Goal: Information Seeking & Learning: Find specific fact

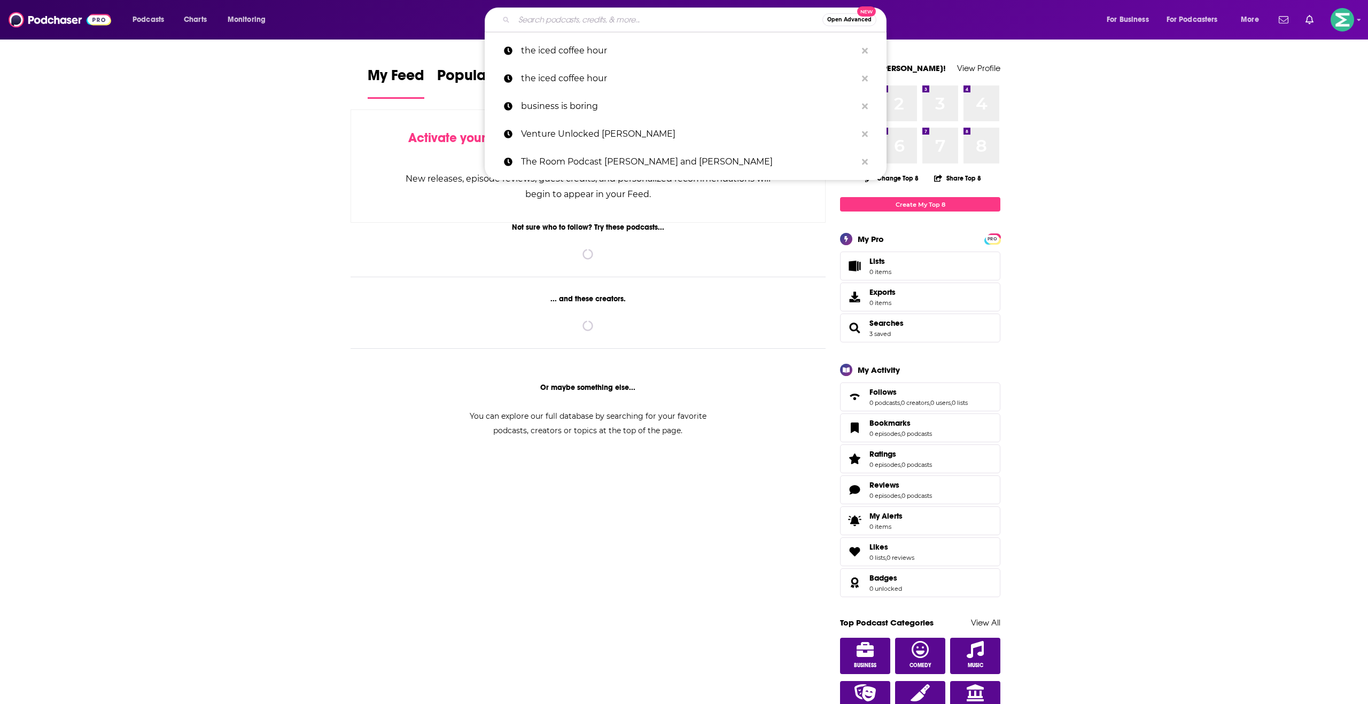
click at [692, 18] on input "Search podcasts, credits, & more..." at bounding box center [668, 19] width 308 height 17
paste input "CFO Weekly"
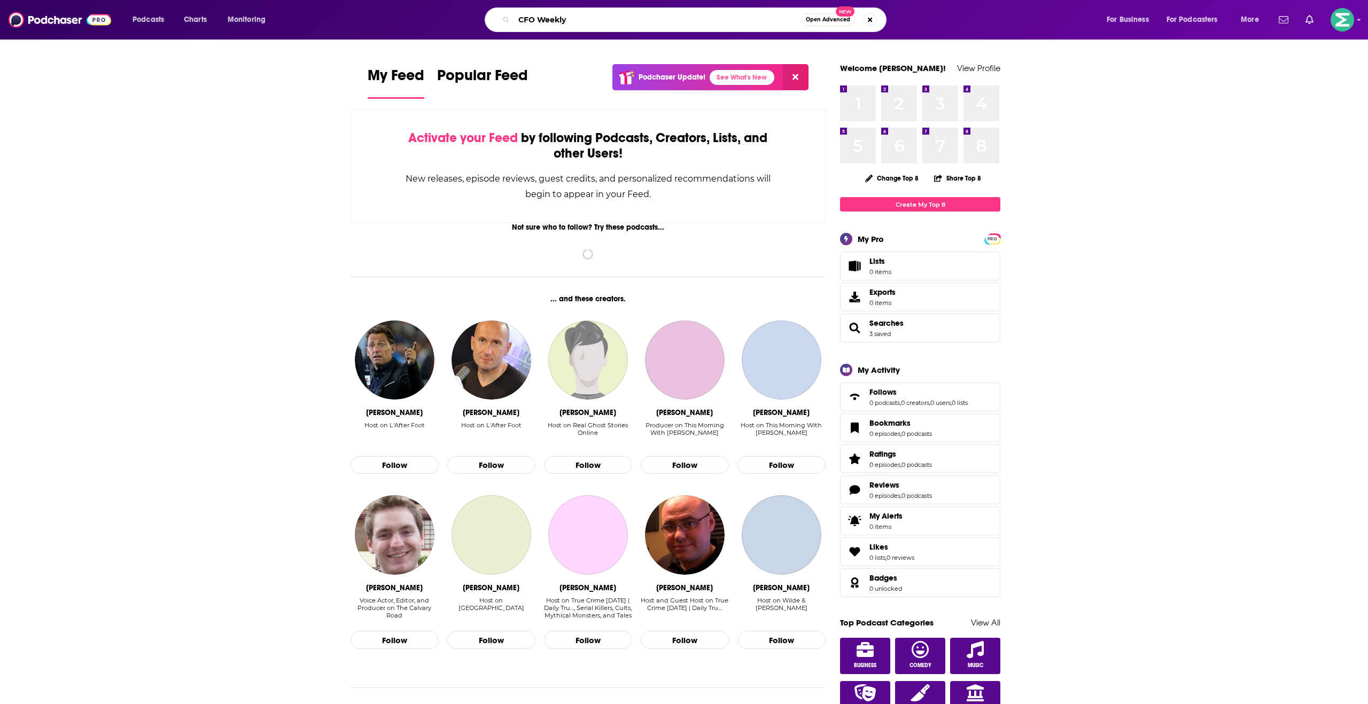
type input "CFO Weekly"
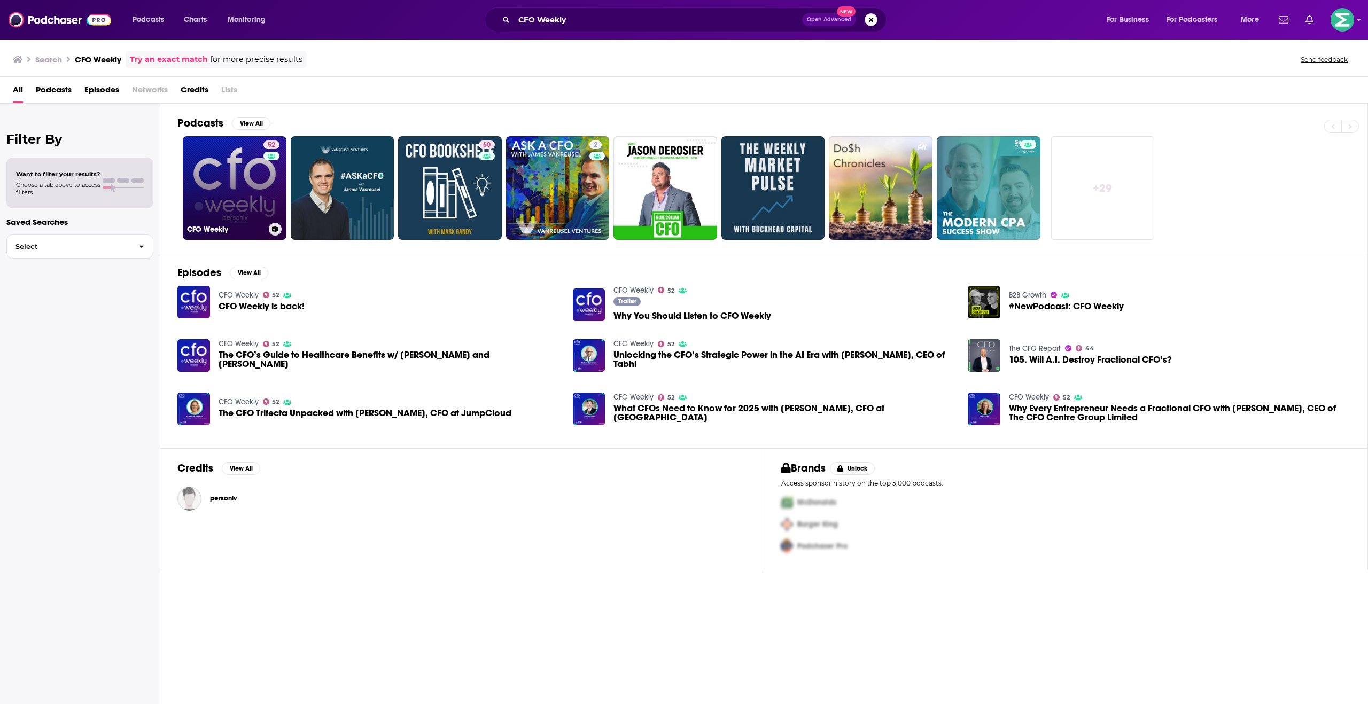
click at [253, 182] on link "52 CFO Weekly" at bounding box center [235, 188] width 104 height 104
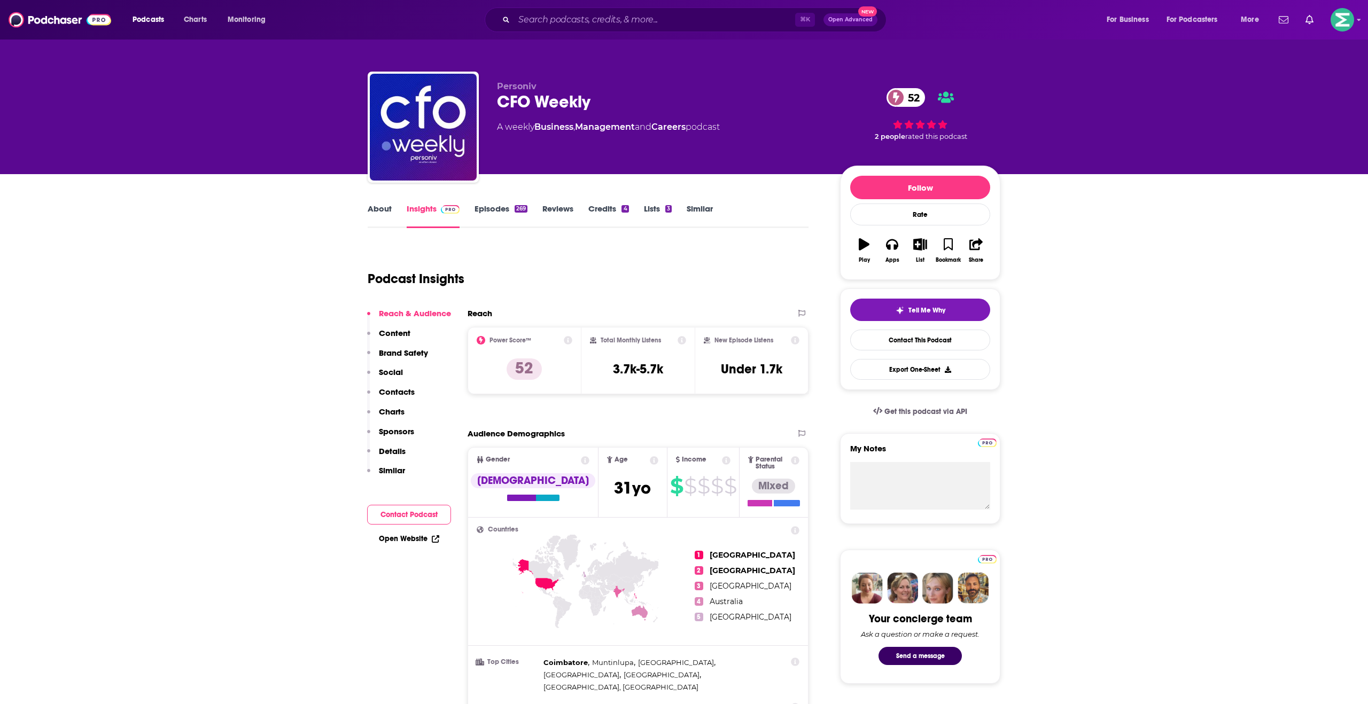
click at [644, 371] on h3 "3.7k-5.7k" at bounding box center [638, 369] width 50 height 16
copy div "3.7k-5.7k"
